Goal: Task Accomplishment & Management: Use online tool/utility

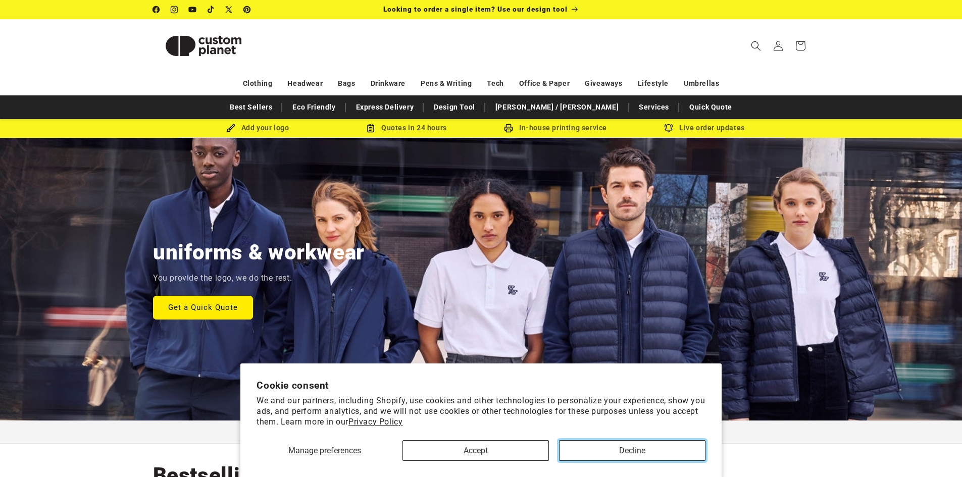
click at [600, 454] on button "Decline" at bounding box center [632, 450] width 146 height 21
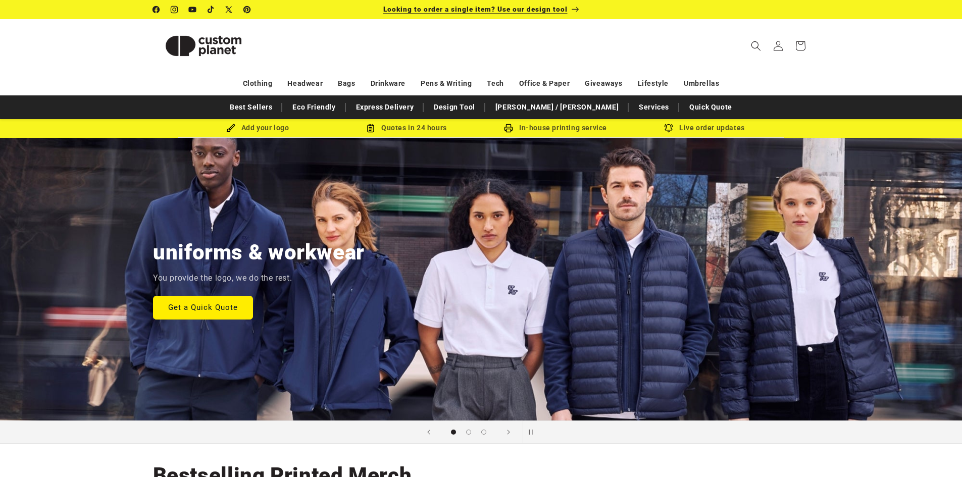
click at [539, 11] on span "Looking to order a single item? Use our design tool" at bounding box center [475, 9] width 184 height 8
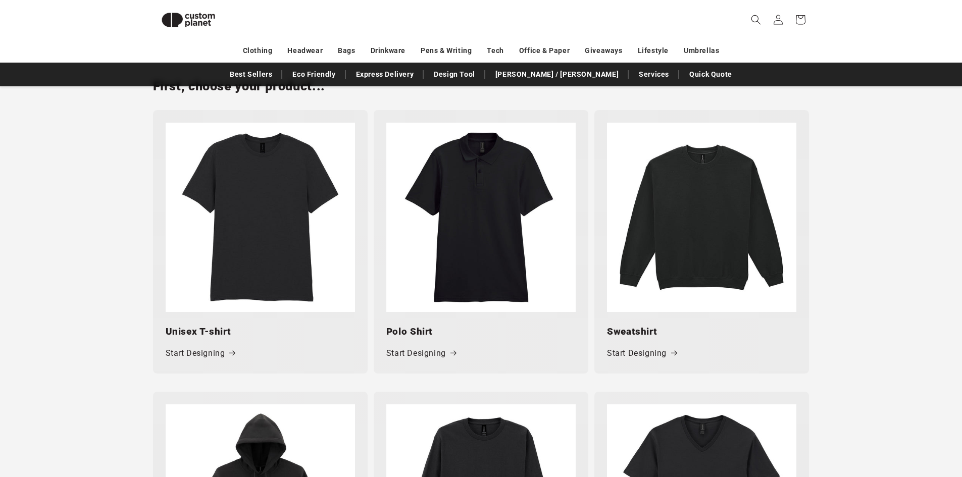
scroll to position [441, 0]
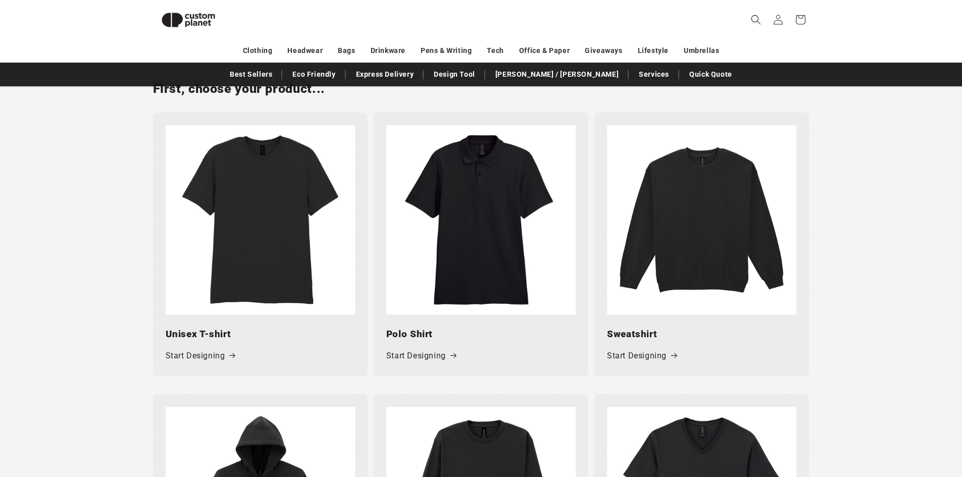
click at [273, 227] on img at bounding box center [260, 219] width 189 height 189
click at [203, 356] on link "Start Designing" at bounding box center [201, 356] width 70 height 15
